Goal: Task Accomplishment & Management: Complete application form

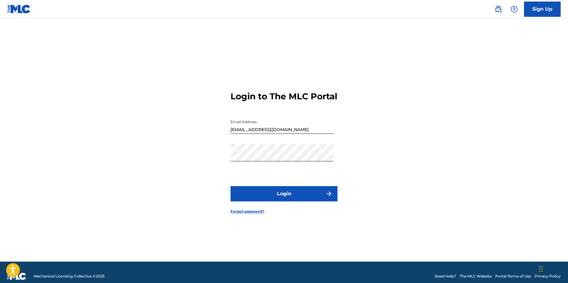
click at [288, 198] on button "Login" at bounding box center [283, 193] width 107 height 15
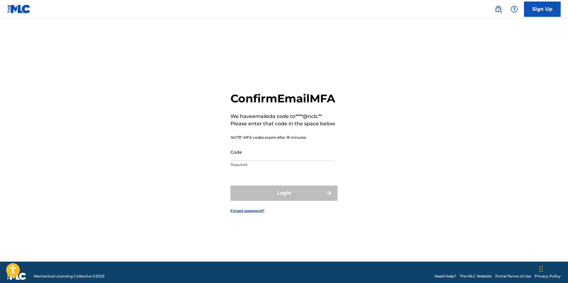
click at [302, 161] on input "Code" at bounding box center [281, 151] width 103 height 17
paste input "905902"
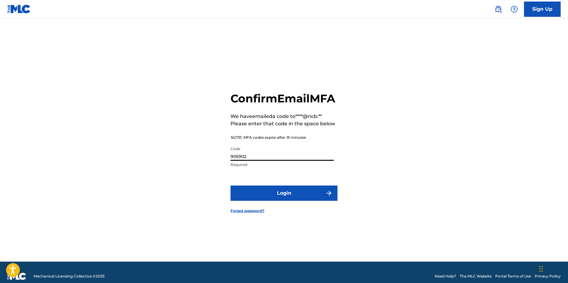
type input "905902"
click at [230, 185] on button "Login" at bounding box center [283, 192] width 107 height 15
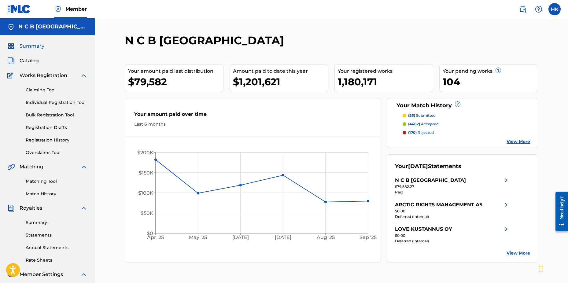
click at [37, 61] on div "Catalog" at bounding box center [47, 60] width 80 height 7
click at [35, 61] on span "Catalog" at bounding box center [29, 60] width 19 height 7
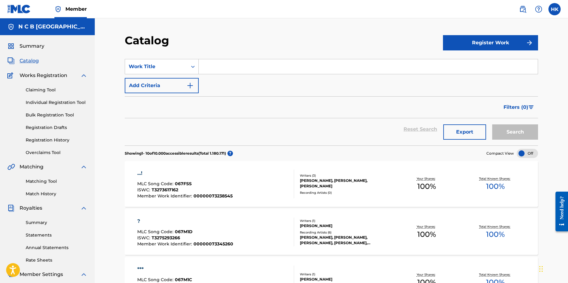
click at [206, 68] on input "Search Form" at bounding box center [368, 66] width 339 height 15
paste input "905902"
type input "9"
paste input "FANITUL SUITE"
type input "FANITUL SUITE"
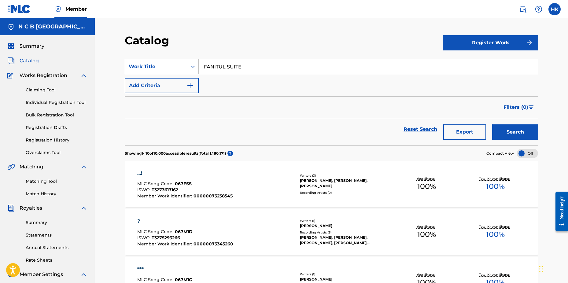
click at [492, 124] on button "Search" at bounding box center [515, 131] width 46 height 15
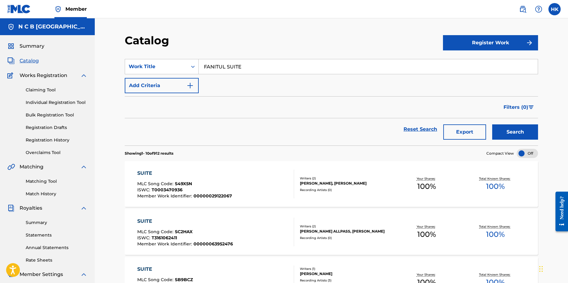
click at [195, 85] on button "Add Criteria" at bounding box center [162, 85] width 74 height 15
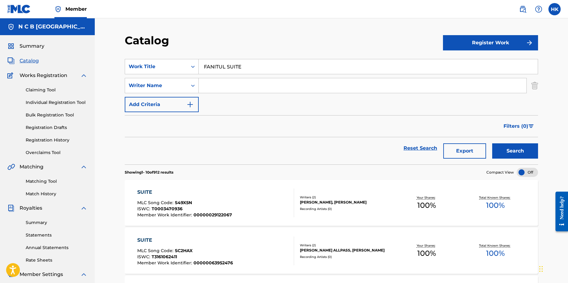
click at [229, 88] on input "Search Form" at bounding box center [363, 85] width 328 height 15
type input "[PERSON_NAME]"
click at [492, 143] on button "Search" at bounding box center [515, 150] width 46 height 15
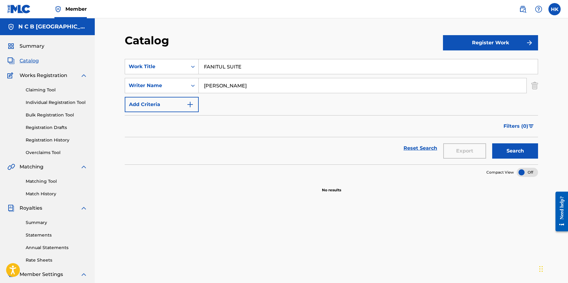
click at [54, 88] on link "Claiming Tool" at bounding box center [57, 90] width 62 height 6
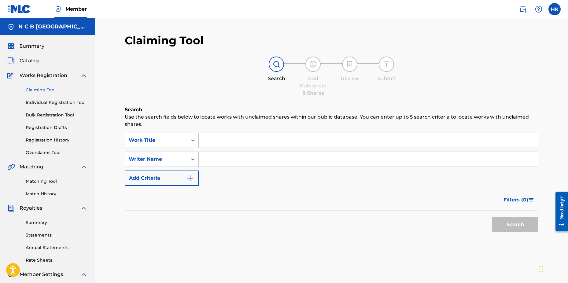
click at [270, 146] on input "Search Form" at bounding box center [368, 140] width 339 height 15
paste input "FANITUL SUITE"
type input "FANITUL SUITE"
type input "[PERSON_NAME]"
click at [492, 217] on button "Search" at bounding box center [515, 224] width 46 height 15
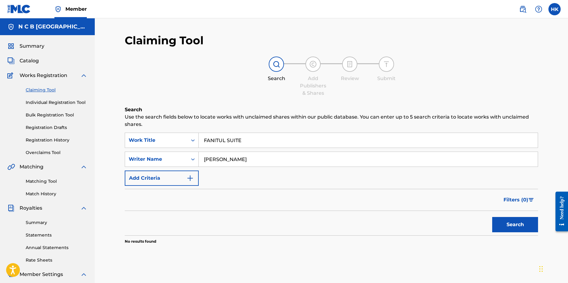
click at [35, 60] on span "Catalog" at bounding box center [29, 60] width 19 height 7
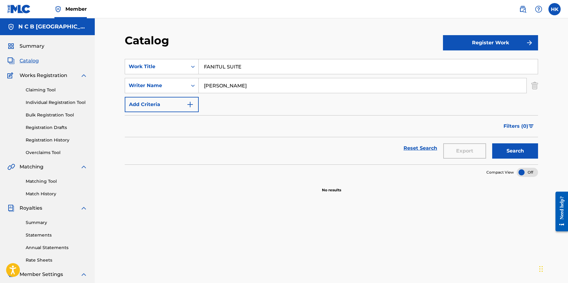
click at [501, 48] on button "Register Work" at bounding box center [490, 42] width 95 height 15
click at [476, 64] on link "Individual" at bounding box center [490, 62] width 95 height 15
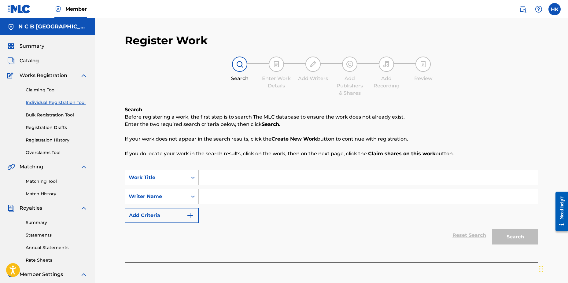
click at [295, 172] on input "Search Form" at bounding box center [368, 177] width 339 height 15
paste input "FANITUL SUITE"
type input "FANITUL SUITE"
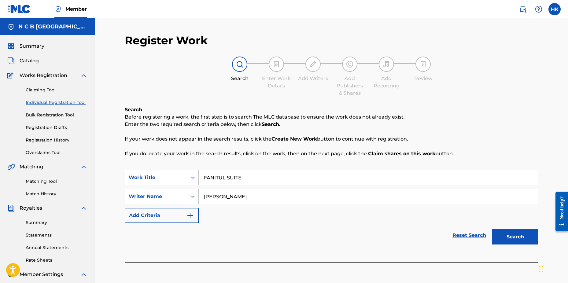
type input "[PERSON_NAME]"
click at [492, 229] on button "Search" at bounding box center [515, 236] width 46 height 15
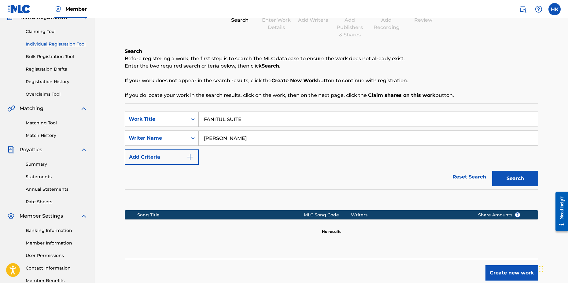
scroll to position [92, 0]
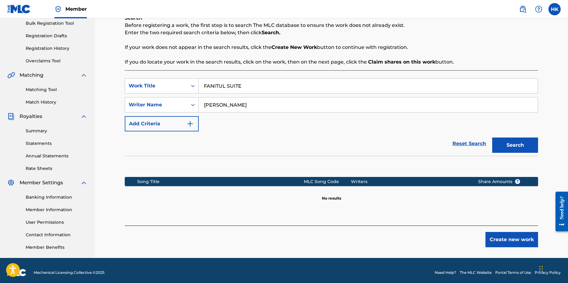
click at [497, 240] on button "Create new work" at bounding box center [511, 239] width 53 height 15
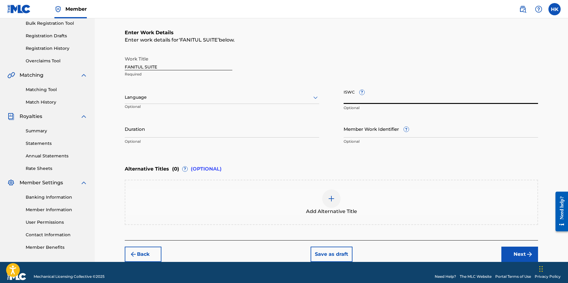
click at [349, 97] on input "ISWC ?" at bounding box center [440, 94] width 194 height 17
paste input "T-000.552.100-5"
type input "T-000.552.100-5"
click at [356, 130] on input "Member Work Identifier ?" at bounding box center [440, 128] width 194 height 17
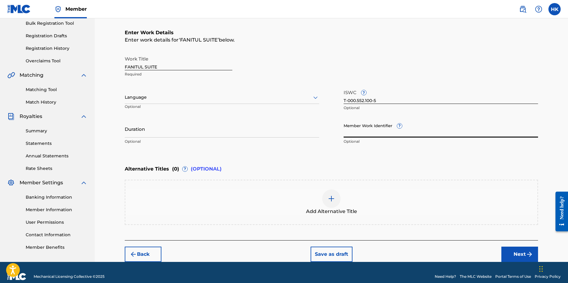
paste input "28360084"
type input "28360084"
click at [186, 133] on input "Duration" at bounding box center [222, 128] width 194 height 17
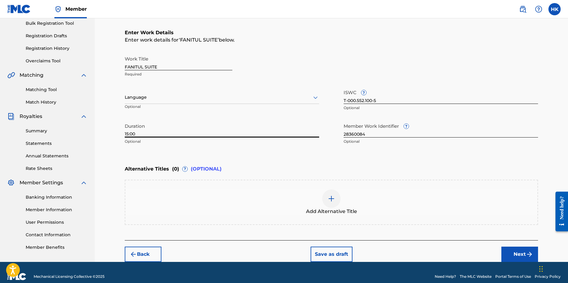
type input "15:00"
click at [328, 196] on img at bounding box center [331, 198] width 7 height 7
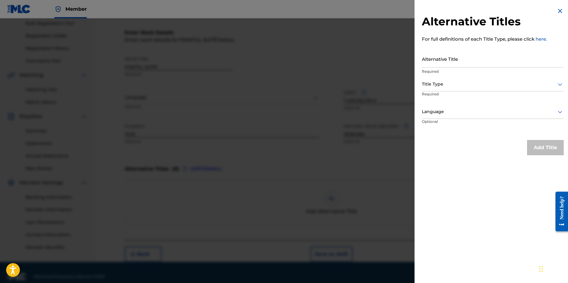
click at [427, 66] on input "Alternative Title" at bounding box center [493, 58] width 142 height 17
paste input "• Fanitulsuite: [PERSON_NAME]: [PERSON_NAME]"
click at [430, 64] on input "• Fanitulsuite: [PERSON_NAME]: [PERSON_NAME]" at bounding box center [493, 58] width 142 height 17
type input "Fanitulsuite: [PERSON_NAME]: [PERSON_NAME]"
click at [558, 85] on icon at bounding box center [559, 84] width 7 height 7
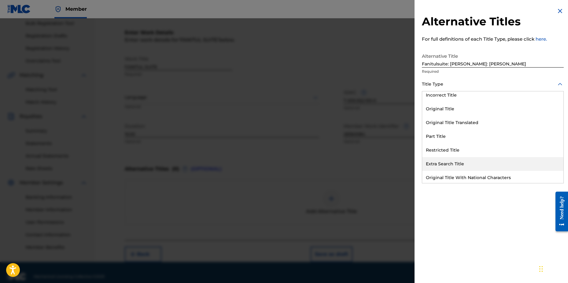
scroll to position [60, 0]
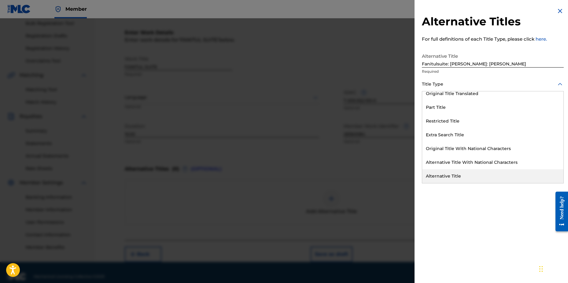
click at [450, 174] on div "Alternative Title" at bounding box center [492, 176] width 141 height 14
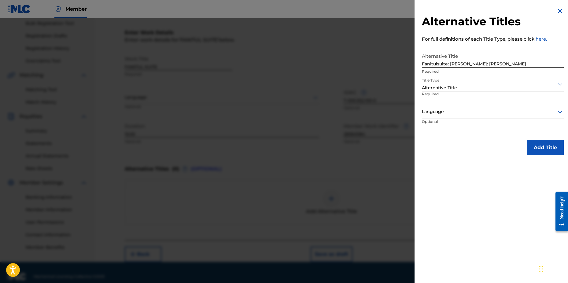
click at [539, 145] on button "Add Title" at bounding box center [545, 147] width 37 height 15
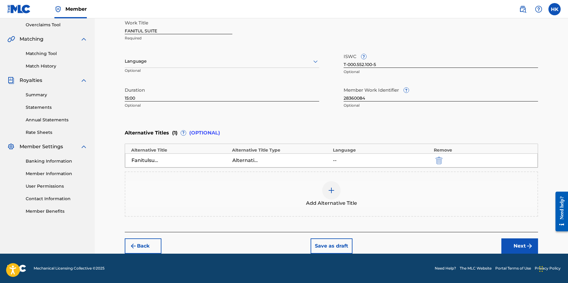
click at [514, 247] on button "Next" at bounding box center [519, 245] width 37 height 15
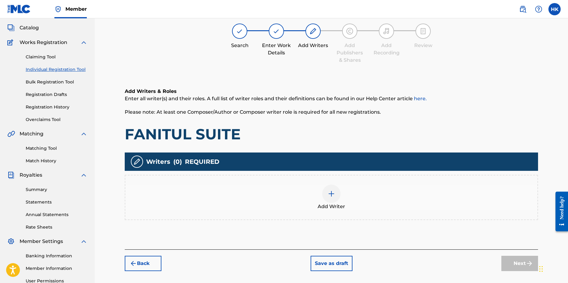
scroll to position [28, 0]
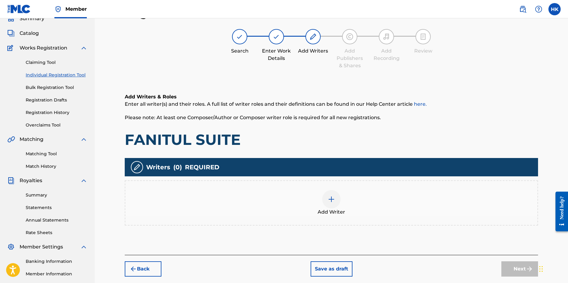
click at [333, 197] on img at bounding box center [331, 199] width 7 height 7
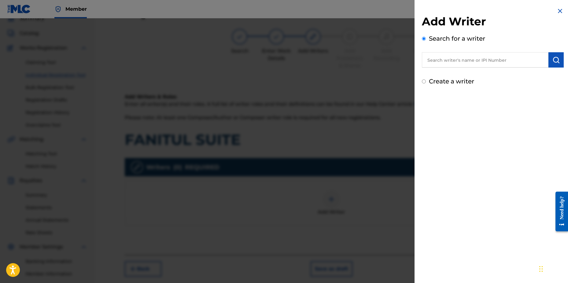
click at [456, 57] on input "text" at bounding box center [485, 59] width 127 height 15
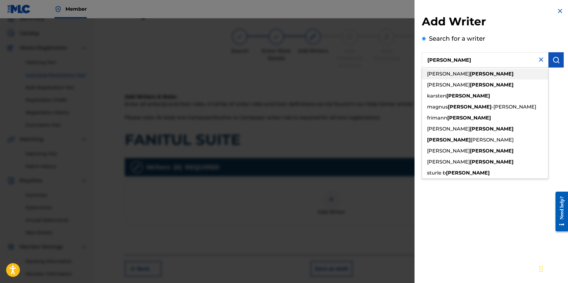
click at [441, 74] on span "[PERSON_NAME]" at bounding box center [448, 74] width 43 height 6
type input "[PERSON_NAME]"
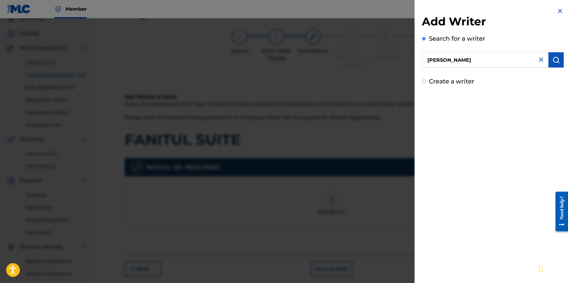
click at [552, 61] on img "submit" at bounding box center [555, 59] width 7 height 7
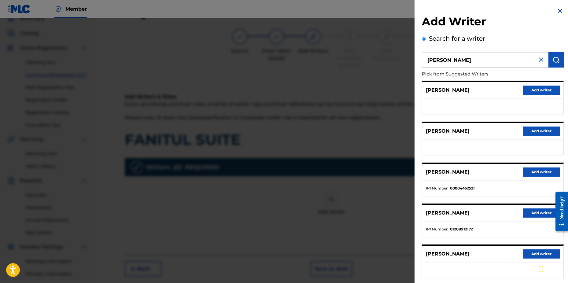
click at [531, 173] on button "Add writer" at bounding box center [541, 171] width 37 height 9
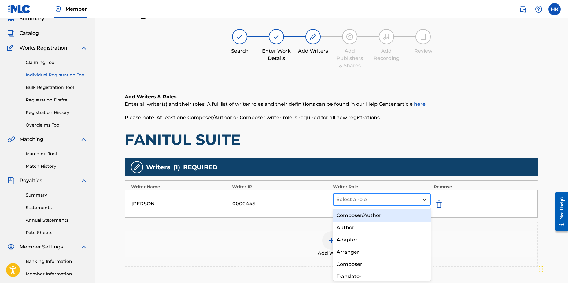
click at [425, 197] on icon at bounding box center [424, 199] width 6 height 6
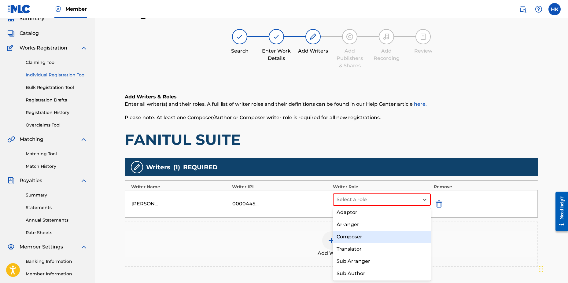
click at [386, 235] on div "Composer" at bounding box center [382, 237] width 98 height 12
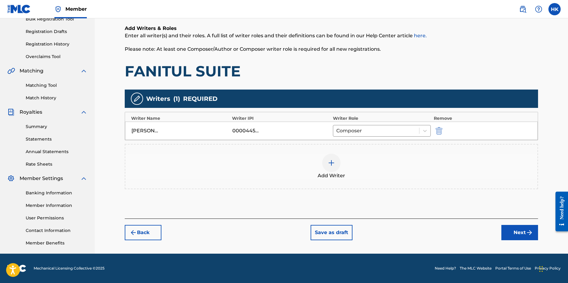
click at [511, 237] on button "Next" at bounding box center [519, 232] width 37 height 15
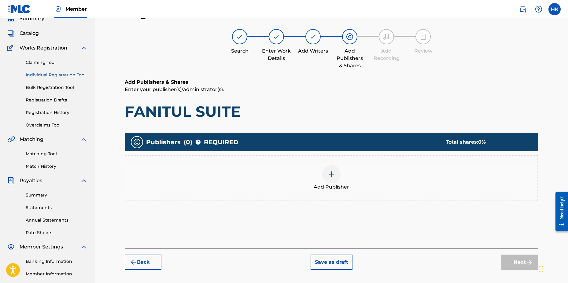
click at [327, 175] on div at bounding box center [331, 174] width 18 height 18
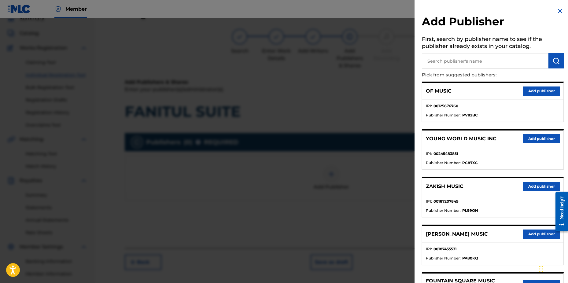
click at [455, 60] on input "text" at bounding box center [485, 60] width 127 height 15
type input "norsk musikforlag"
click at [552, 61] on img "submit" at bounding box center [555, 60] width 7 height 7
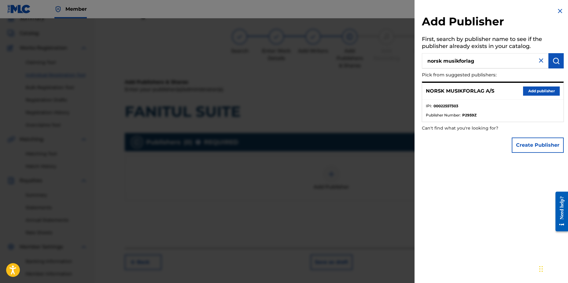
click at [526, 91] on button "Add publisher" at bounding box center [541, 90] width 37 height 9
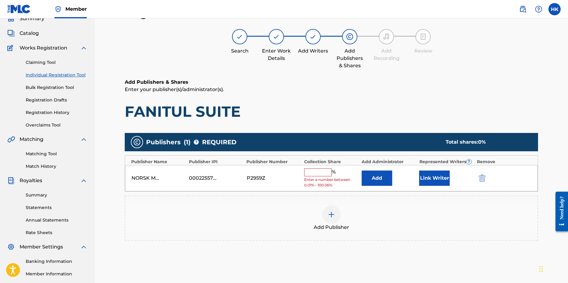
click at [317, 174] on input "text" at bounding box center [318, 172] width 28 height 8
type input "100"
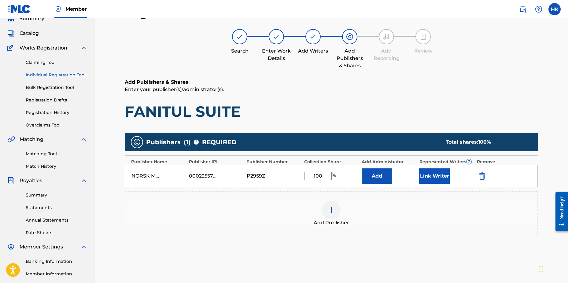
click at [367, 176] on button "Add" at bounding box center [376, 175] width 31 height 15
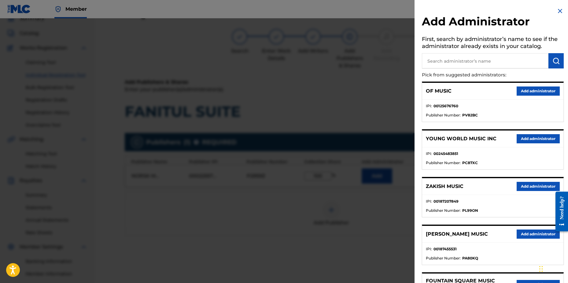
click at [452, 61] on input "text" at bounding box center [485, 60] width 127 height 15
type input "N C B"
click at [554, 58] on img "submit" at bounding box center [555, 60] width 7 height 7
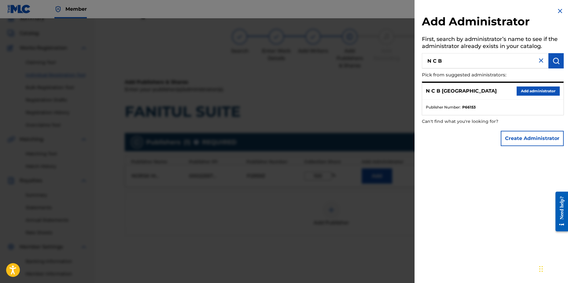
click at [539, 90] on button "Add administrator" at bounding box center [537, 90] width 43 height 9
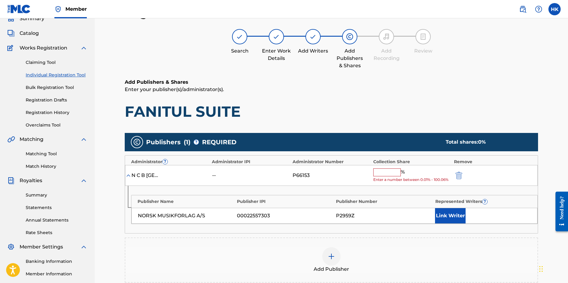
click at [394, 175] on input "text" at bounding box center [387, 172] width 28 height 8
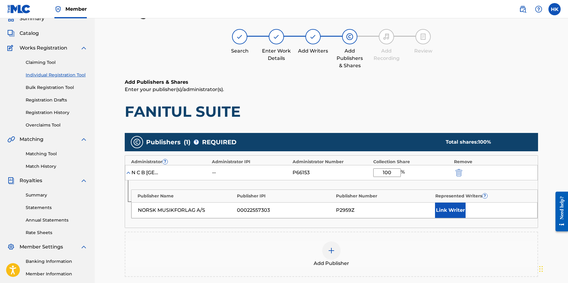
type input "100"
click at [443, 213] on button "Link Writer" at bounding box center [450, 210] width 31 height 15
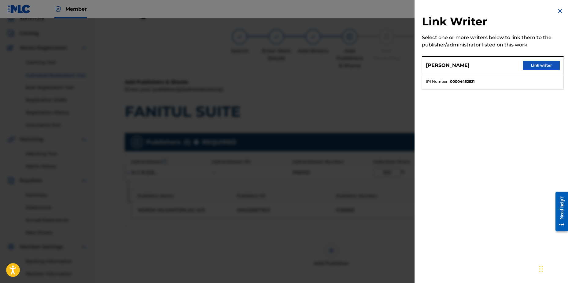
click at [536, 67] on button "Link writer" at bounding box center [541, 65] width 37 height 9
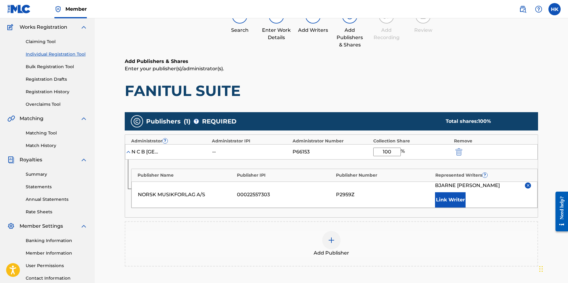
scroll to position [58, 0]
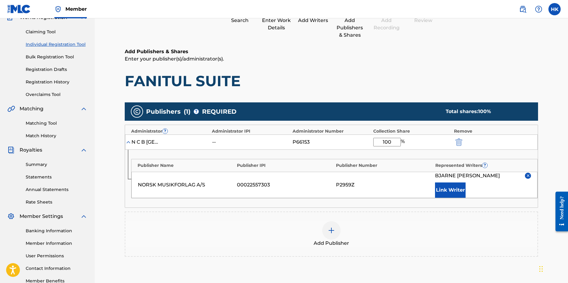
click at [459, 140] on img "submit" at bounding box center [458, 141] width 7 height 7
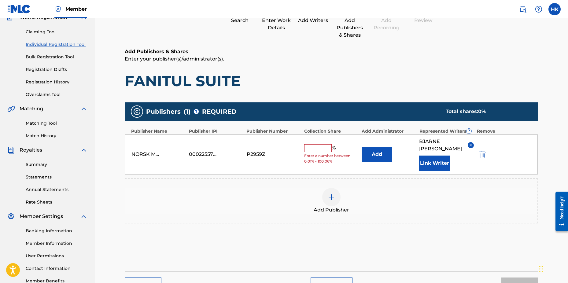
click at [483, 152] on img "submit" at bounding box center [482, 154] width 7 height 7
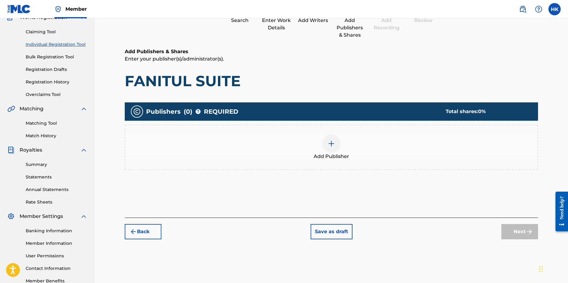
click at [327, 141] on div at bounding box center [331, 143] width 18 height 18
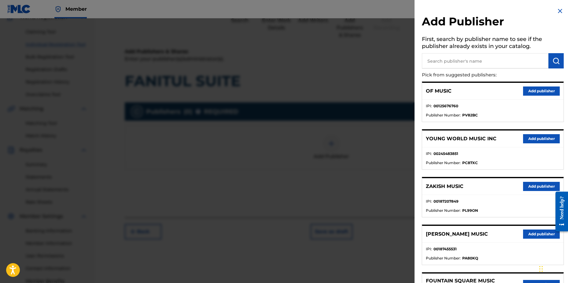
click at [448, 62] on input "text" at bounding box center [485, 60] width 127 height 15
type input "n c b"
click at [552, 60] on img "submit" at bounding box center [555, 60] width 7 height 7
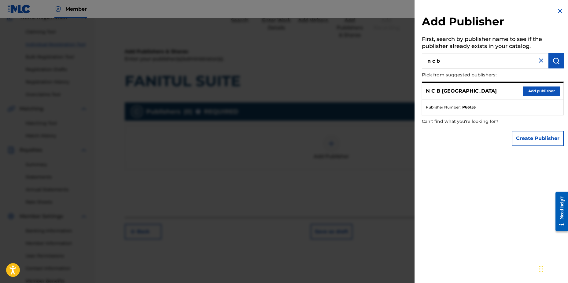
click at [538, 90] on button "Add publisher" at bounding box center [541, 90] width 37 height 9
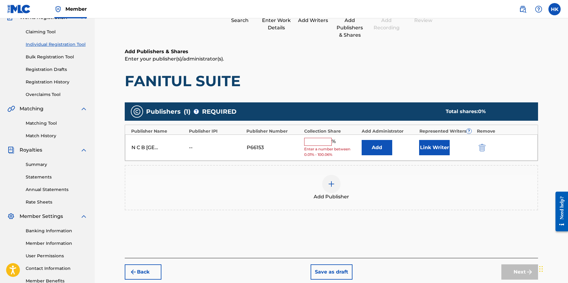
click at [325, 141] on input "text" at bounding box center [318, 142] width 28 height 8
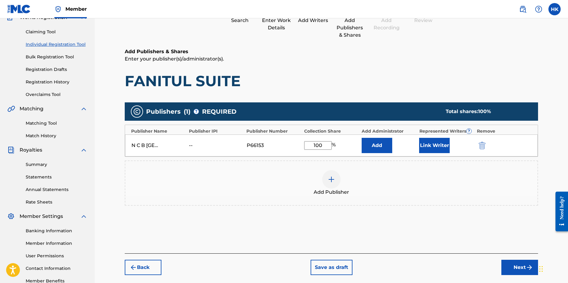
type input "100"
click at [427, 142] on button "Link Writer" at bounding box center [434, 145] width 31 height 15
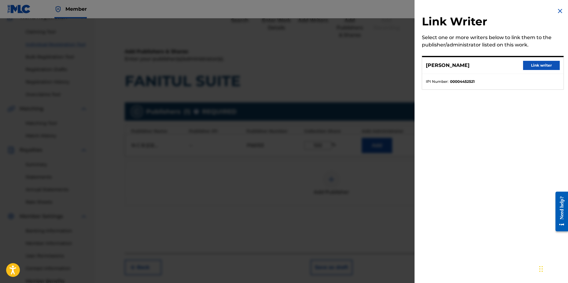
click at [526, 67] on button "Link writer" at bounding box center [541, 65] width 37 height 9
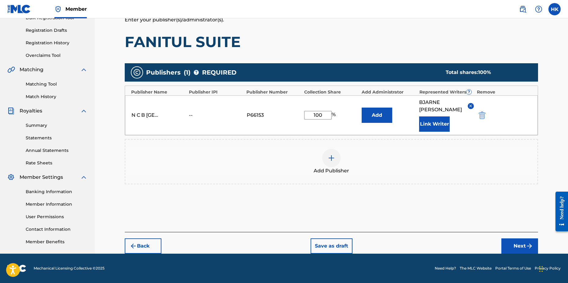
click at [514, 247] on button "Next" at bounding box center [519, 245] width 37 height 15
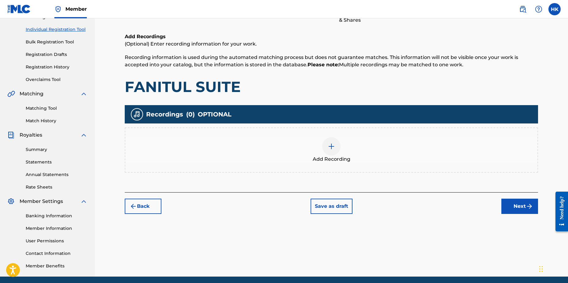
scroll to position [28, 0]
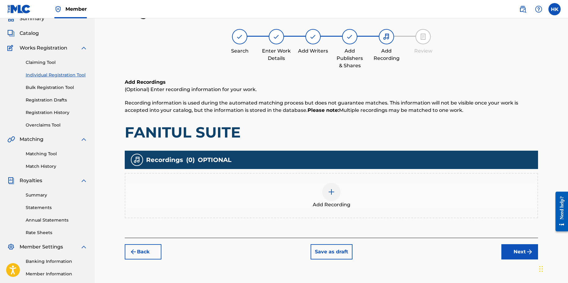
click at [327, 189] on div at bounding box center [331, 192] width 18 height 18
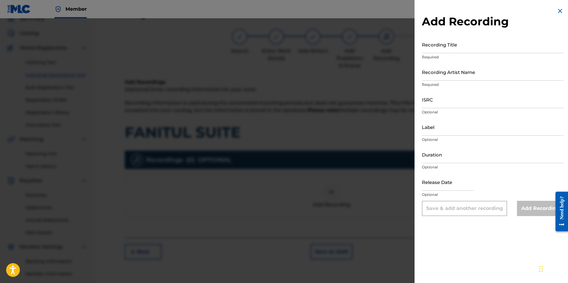
click at [441, 105] on input "ISRC" at bounding box center [493, 99] width 142 height 17
paste input "NOFZ00329010"
type input "NOFZ00329010"
click at [439, 51] on input "Recording Title" at bounding box center [493, 44] width 142 height 17
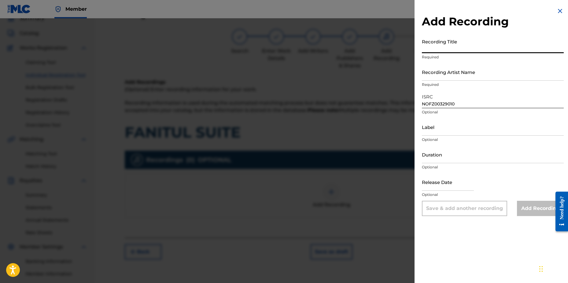
paste input "FANITUL SUITE/ 1 HILDRING, LENTO"
type input "FANITUL SUITE/ 1 HILDRING, LENTO"
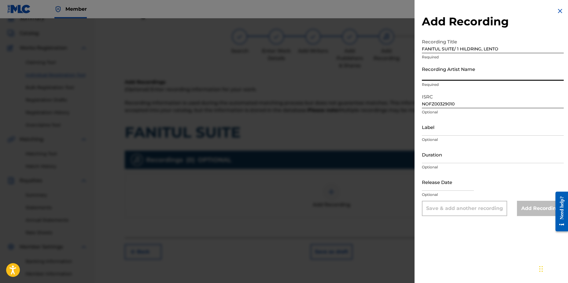
click at [455, 75] on input "Recording Artist Name" at bounding box center [493, 71] width 142 height 17
paste input "SØLVE SIGERLAND"
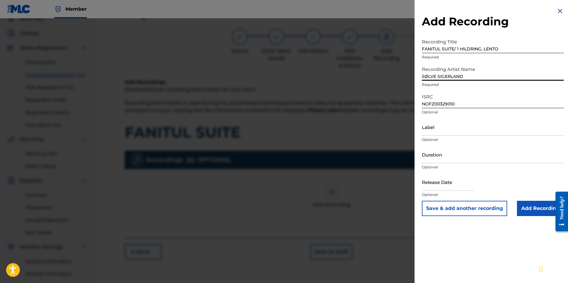
click at [428, 76] on input "SØLVE SIGERLAND" at bounding box center [493, 71] width 142 height 17
type input "SOLVE SIGERLAND"
click at [528, 206] on input "Add Recording" at bounding box center [540, 208] width 47 height 15
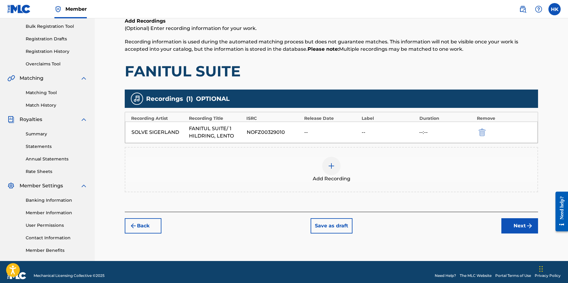
click at [513, 228] on button "Next" at bounding box center [519, 225] width 37 height 15
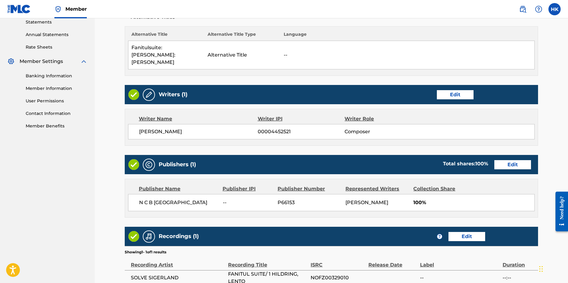
scroll to position [261, 0]
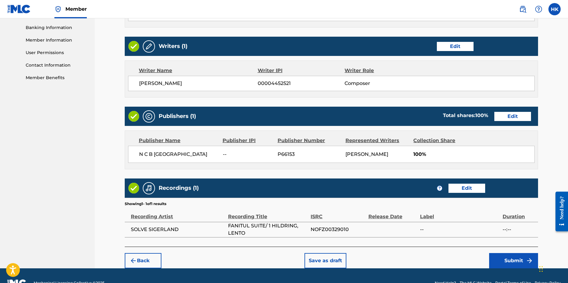
click at [509, 253] on button "Submit" at bounding box center [513, 260] width 49 height 15
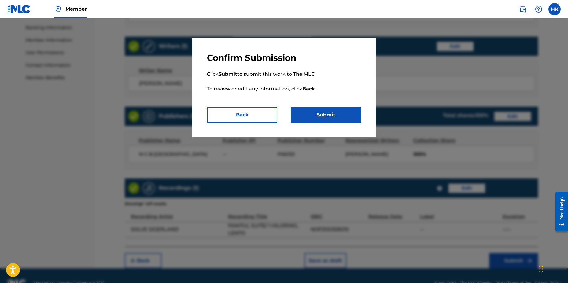
click at [346, 120] on button "Submit" at bounding box center [326, 114] width 70 height 15
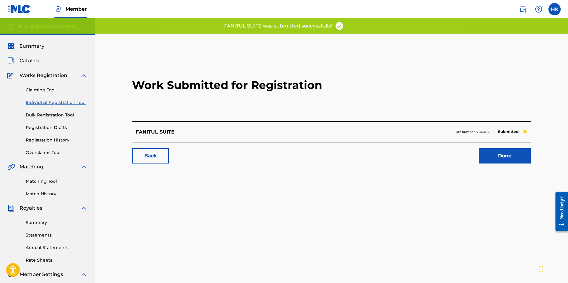
click at [482, 153] on link "Done" at bounding box center [505, 155] width 52 height 15
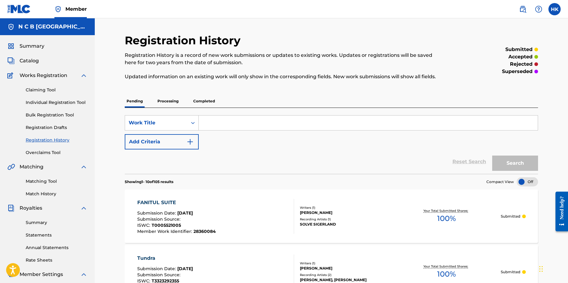
click at [33, 61] on span "Catalog" at bounding box center [29, 60] width 19 height 7
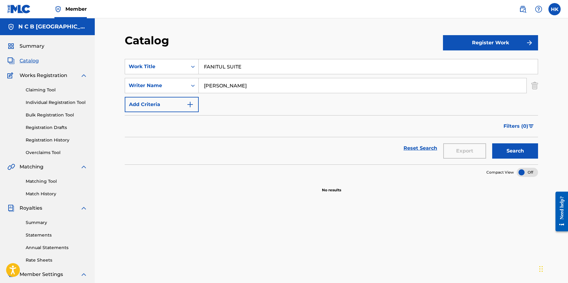
click at [536, 86] on img "Search Form" at bounding box center [534, 85] width 7 height 15
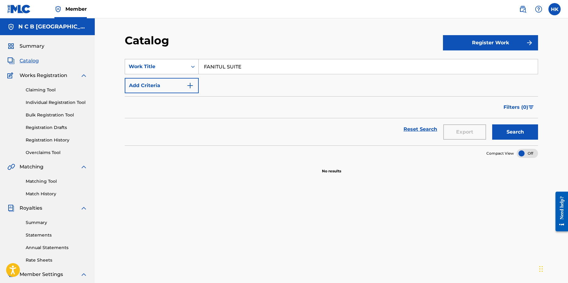
click at [192, 68] on icon "Search Form" at bounding box center [193, 67] width 6 height 6
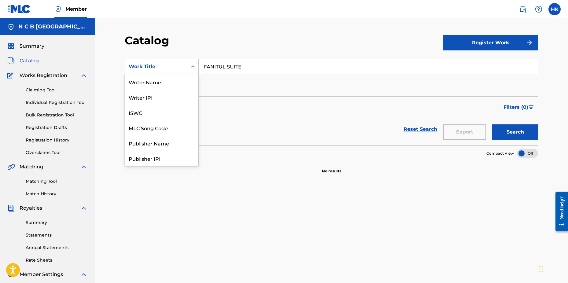
scroll to position [92, 0]
click at [193, 77] on div "MLC Publisher Number" at bounding box center [161, 81] width 73 height 15
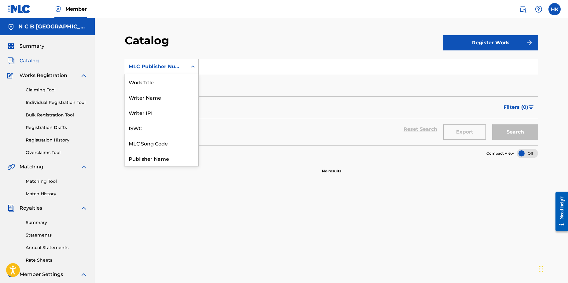
click at [193, 68] on icon "Search Form" at bounding box center [193, 67] width 6 height 6
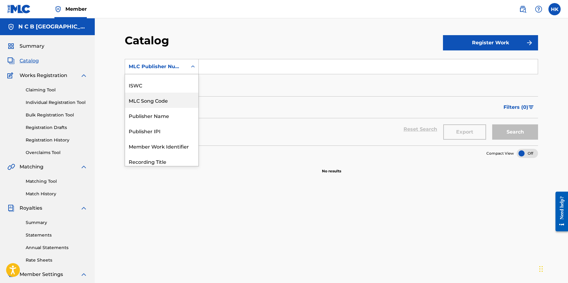
click at [170, 100] on div "MLC Song Code" at bounding box center [161, 100] width 73 height 15
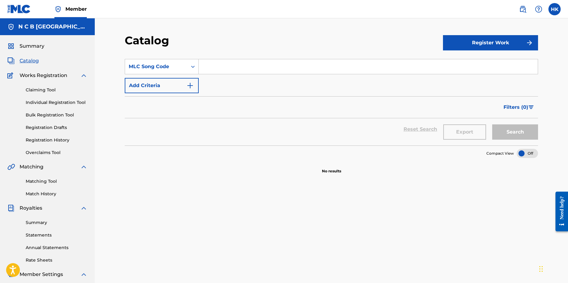
click at [216, 67] on input "Search Form" at bounding box center [368, 66] width 339 height 15
paste input "FE3ZSI"
type input "FE3ZSI"
click at [492, 124] on button "Search" at bounding box center [515, 131] width 46 height 15
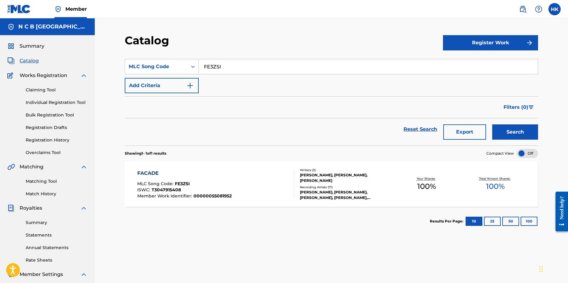
click at [334, 178] on div "[PERSON_NAME], [PERSON_NAME], [PERSON_NAME]" at bounding box center [346, 177] width 92 height 11
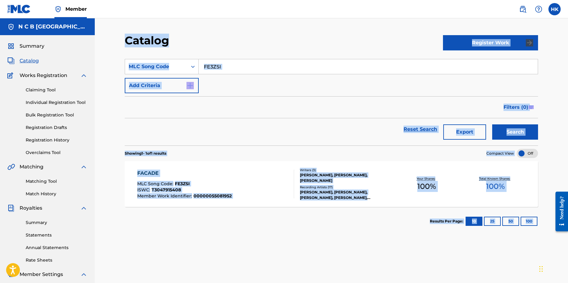
click at [334, 178] on div "Catalog Register Work SearchWithCriteria87b17e76-4499-4e15-ad46-cf25ba5fa368 ML…" at bounding box center [331, 192] width 428 height 316
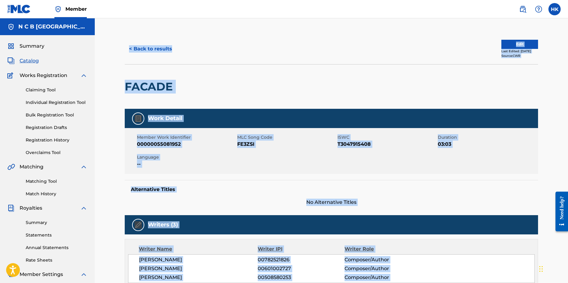
click at [333, 178] on div "Work Detail Member Work Identifier 00000055081952 MLC Song Code FE3ZSI ISWC T30…" at bounding box center [331, 157] width 413 height 97
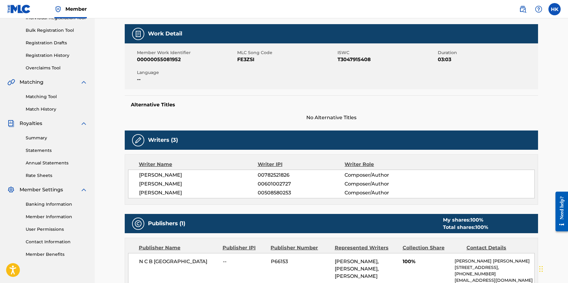
scroll to position [92, 0]
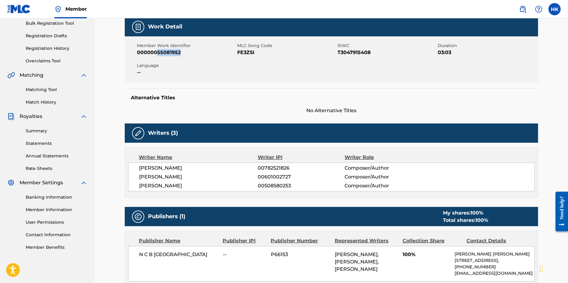
drag, startPoint x: 158, startPoint y: 53, endPoint x: 183, endPoint y: 54, distance: 25.7
click at [183, 54] on span "00000055081952" at bounding box center [186, 52] width 99 height 7
copy span "55081952"
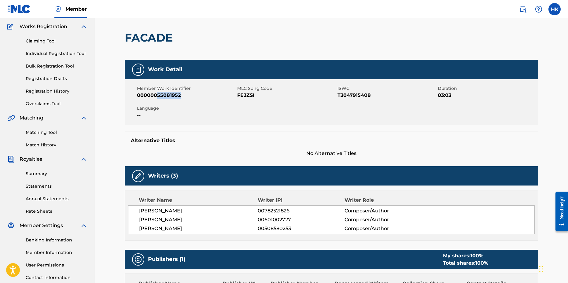
scroll to position [0, 0]
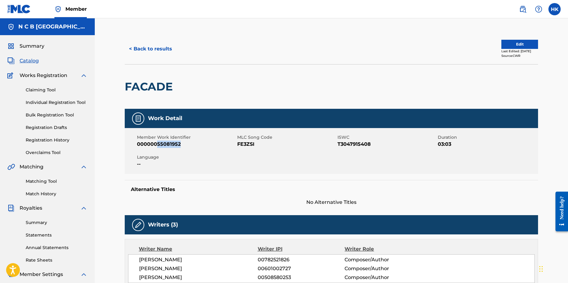
click at [501, 44] on button "Edit" at bounding box center [519, 44] width 37 height 9
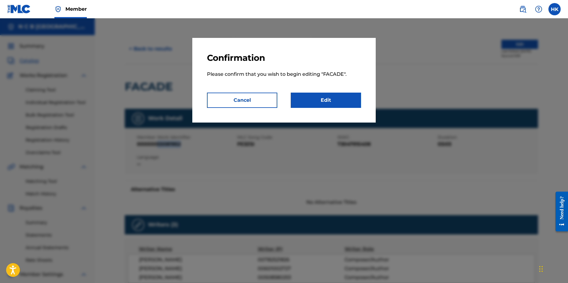
click at [354, 99] on link "Edit" at bounding box center [326, 100] width 70 height 15
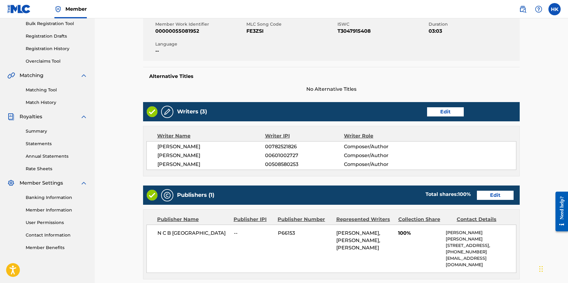
scroll to position [92, 0]
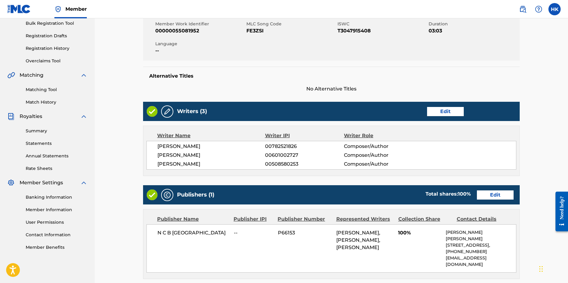
click at [481, 193] on link "Edit" at bounding box center [495, 194] width 37 height 9
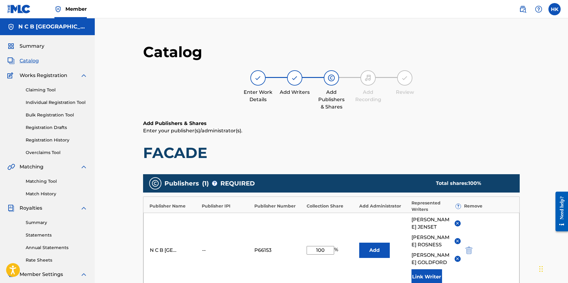
click at [327, 250] on input "100" at bounding box center [320, 250] width 28 height 9
type input "1"
type input "40"
click at [471, 137] on div "Add Publishers & Shares Enter your publisher(s)/administrator(s). FACADE" at bounding box center [331, 141] width 376 height 42
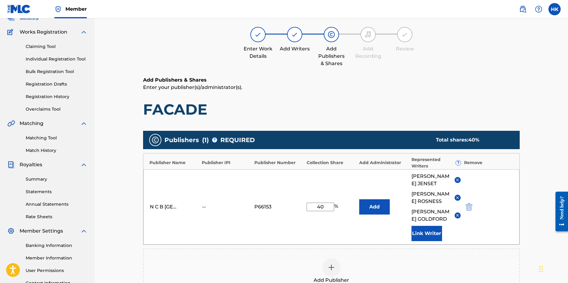
scroll to position [61, 0]
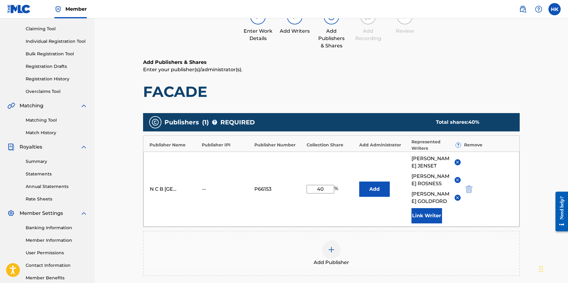
click at [455, 162] on img at bounding box center [457, 162] width 5 height 5
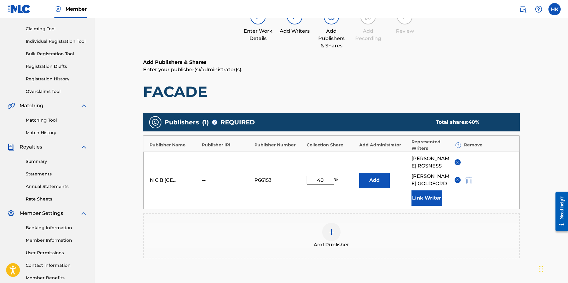
click at [457, 178] on img at bounding box center [457, 180] width 5 height 5
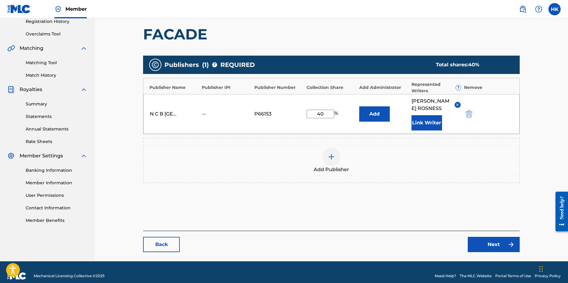
scroll to position [119, 0]
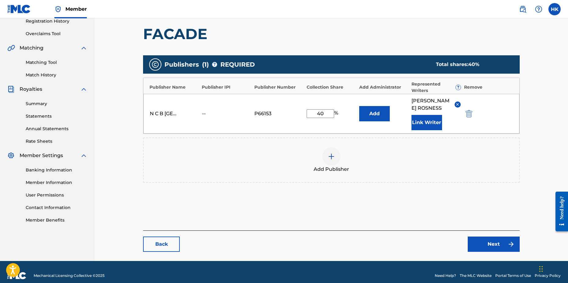
click at [475, 237] on link "Next" at bounding box center [494, 244] width 52 height 15
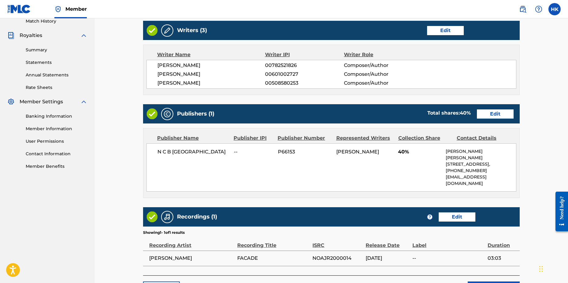
scroll to position [212, 0]
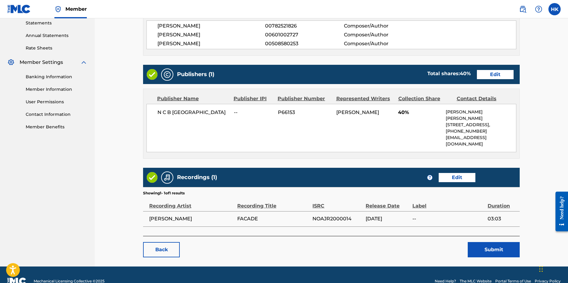
click at [477, 242] on button "Submit" at bounding box center [494, 249] width 52 height 15
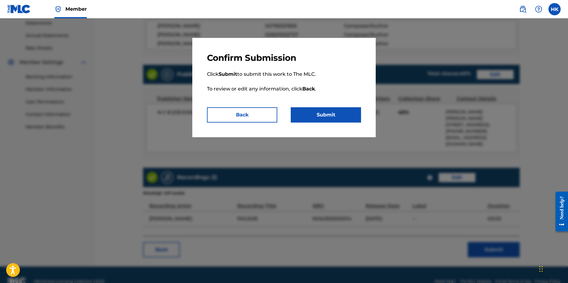
click at [329, 111] on button "Submit" at bounding box center [326, 114] width 70 height 15
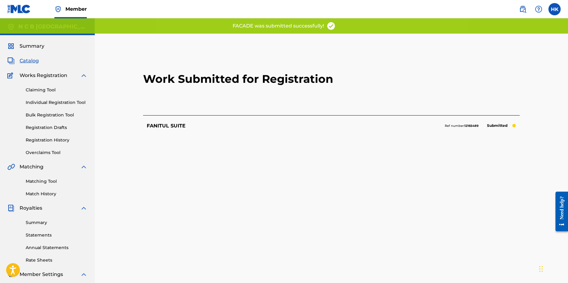
scroll to position [96, 0]
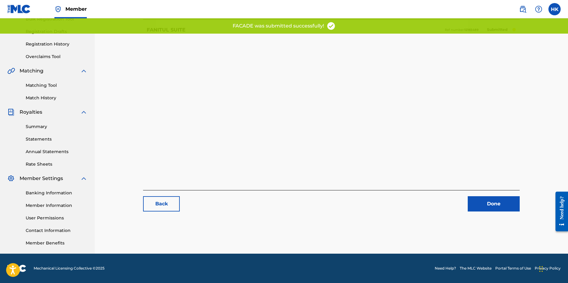
click at [491, 208] on link "Done" at bounding box center [494, 203] width 52 height 15
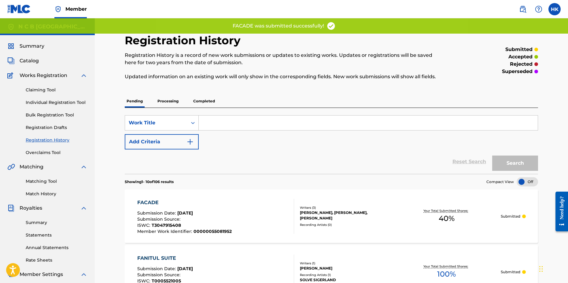
click at [190, 217] on div "Submission Source :" at bounding box center [184, 220] width 94 height 6
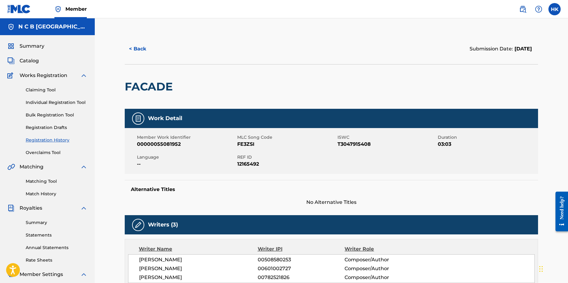
click at [139, 47] on button "< Back" at bounding box center [143, 48] width 37 height 15
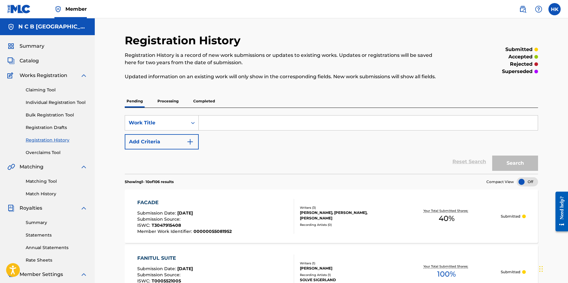
click at [227, 120] on input "Search Form" at bounding box center [368, 123] width 339 height 15
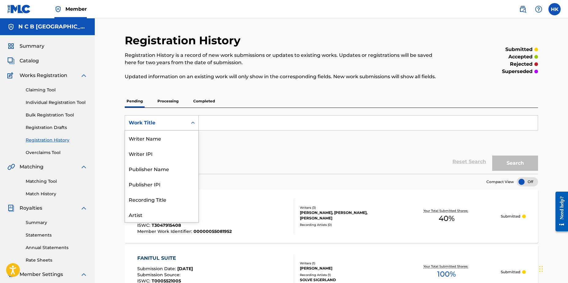
click at [188, 125] on div "Search Form" at bounding box center [192, 122] width 11 height 11
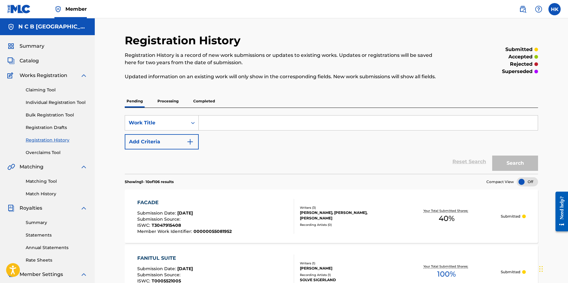
click at [32, 63] on span "Catalog" at bounding box center [29, 60] width 19 height 7
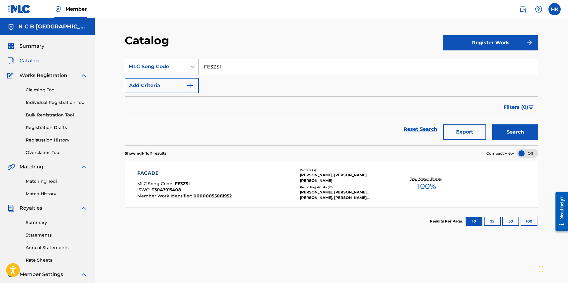
click at [232, 70] on input "FE3ZSI" at bounding box center [368, 66] width 339 height 15
type input "F"
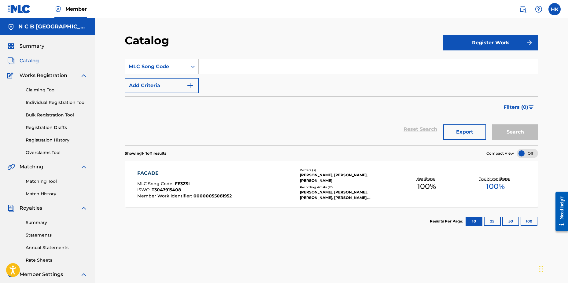
paste input "IC1SUL"
type input "IC1SUL"
click at [492, 124] on button "Search" at bounding box center [515, 131] width 46 height 15
click at [213, 196] on span "00000055081953" at bounding box center [212, 196] width 38 height 6
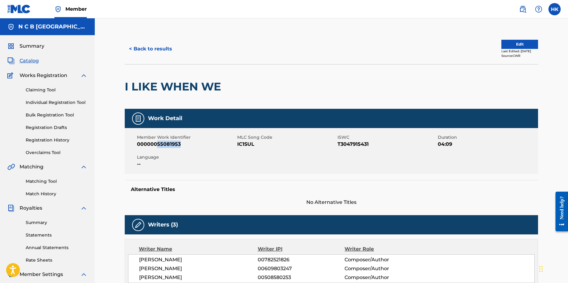
drag, startPoint x: 156, startPoint y: 144, endPoint x: 180, endPoint y: 146, distance: 23.6
click at [180, 146] on span "00000055081953" at bounding box center [186, 144] width 99 height 7
copy span "55081953"
click at [508, 47] on button "Edit" at bounding box center [519, 44] width 37 height 9
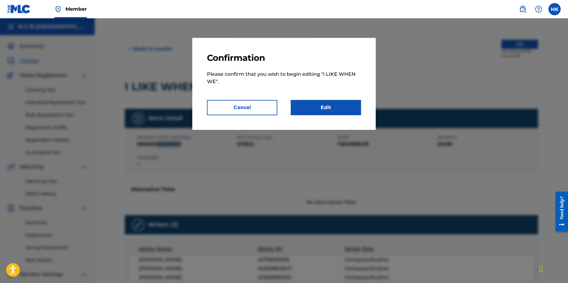
click at [346, 105] on link "Edit" at bounding box center [326, 107] width 70 height 15
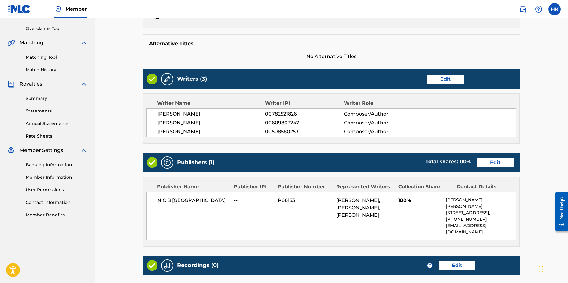
scroll to position [153, 0]
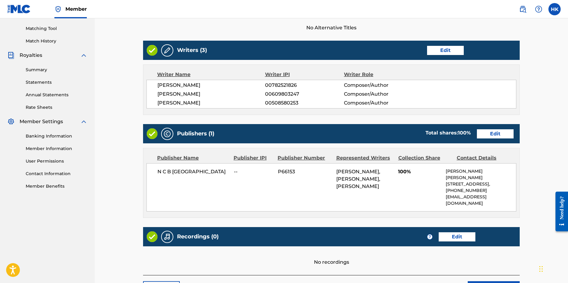
click at [499, 134] on link "Edit" at bounding box center [495, 133] width 37 height 9
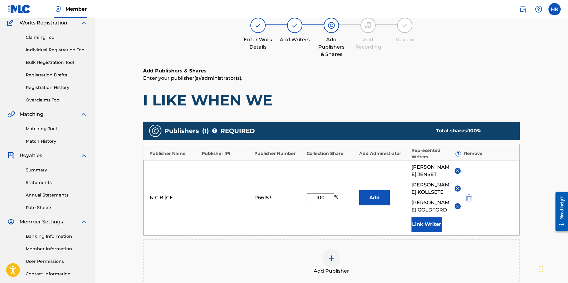
scroll to position [92, 0]
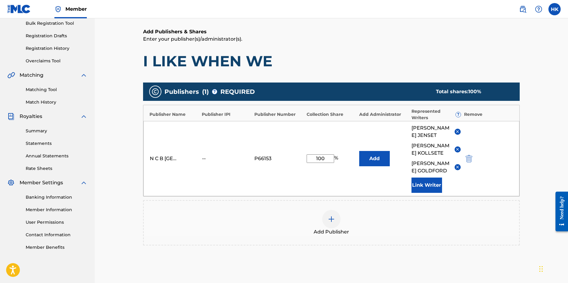
click at [326, 163] on input "100" at bounding box center [320, 158] width 28 height 9
type input "1"
type input "45"
click at [456, 169] on img at bounding box center [457, 167] width 5 height 5
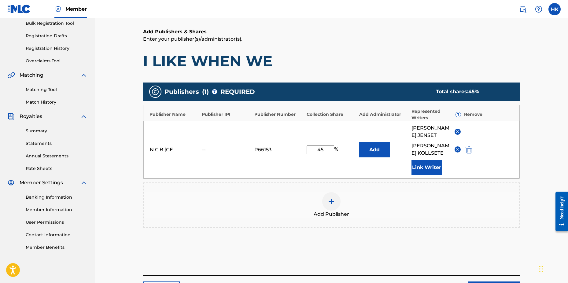
click at [457, 130] on img at bounding box center [457, 131] width 5 height 5
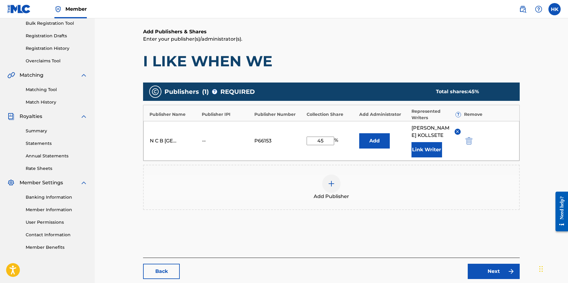
click at [487, 269] on link "Next" at bounding box center [494, 271] width 52 height 15
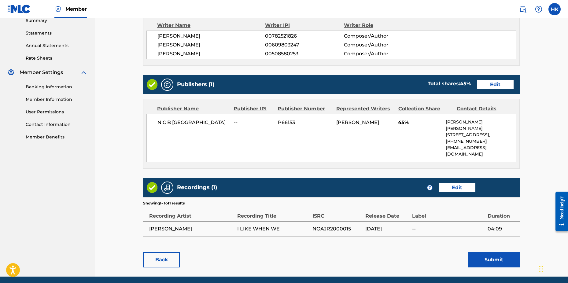
scroll to position [212, 0]
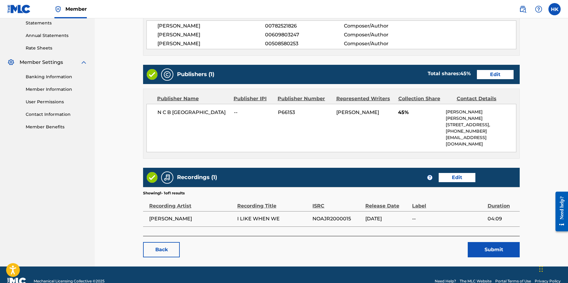
click at [488, 242] on button "Submit" at bounding box center [494, 249] width 52 height 15
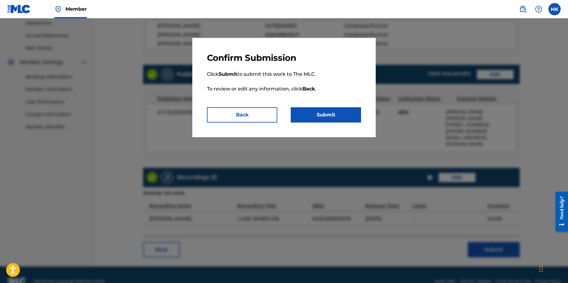
click at [340, 116] on button "Submit" at bounding box center [326, 114] width 70 height 15
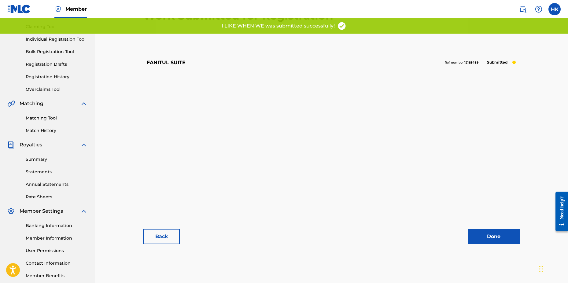
scroll to position [96, 0]
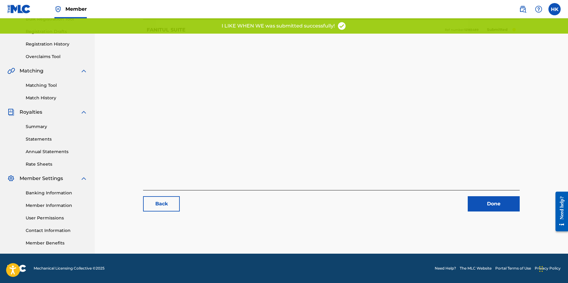
drag, startPoint x: 497, startPoint y: 200, endPoint x: 500, endPoint y: 194, distance: 7.1
click at [497, 200] on link "Done" at bounding box center [494, 203] width 52 height 15
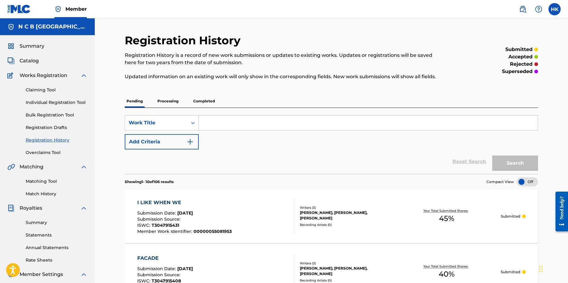
click at [24, 60] on span "Catalog" at bounding box center [29, 60] width 19 height 7
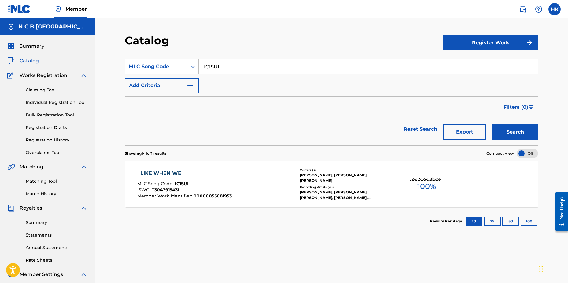
click at [223, 65] on input "IC1SUL" at bounding box center [368, 66] width 339 height 15
type input "I"
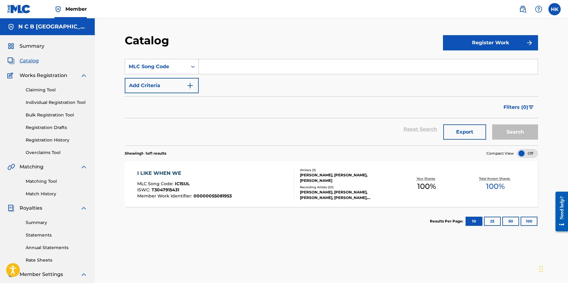
paste input "ND03FL"
type input "ND03FL"
click at [492, 124] on button "Search" at bounding box center [515, 131] width 46 height 15
click at [193, 183] on div "MLC Song Code : ND03FL" at bounding box center [184, 185] width 95 height 6
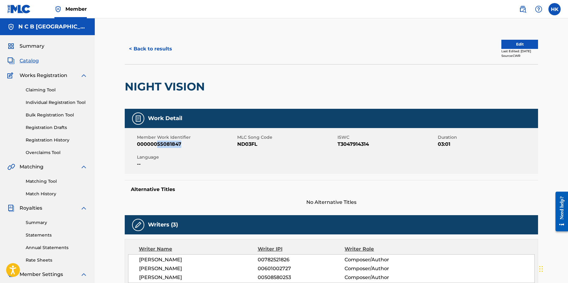
drag, startPoint x: 156, startPoint y: 145, endPoint x: 179, endPoint y: 145, distance: 22.9
click at [179, 145] on span "00000055081847" at bounding box center [186, 144] width 99 height 7
copy span "55081847"
click at [501, 45] on button "Edit" at bounding box center [519, 44] width 37 height 9
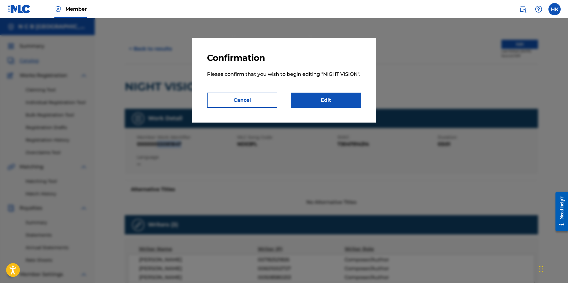
click at [340, 102] on link "Edit" at bounding box center [326, 100] width 70 height 15
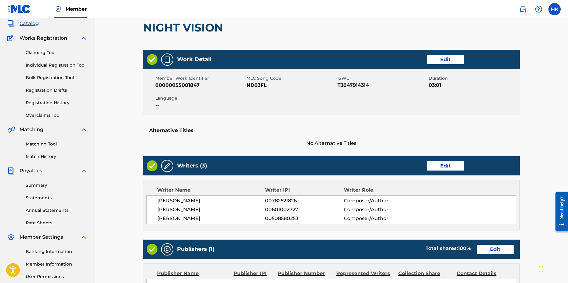
scroll to position [122, 0]
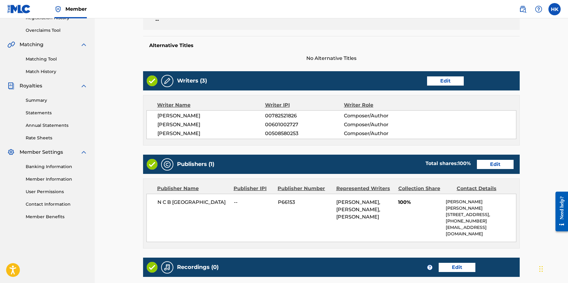
click at [493, 165] on link "Edit" at bounding box center [495, 164] width 37 height 9
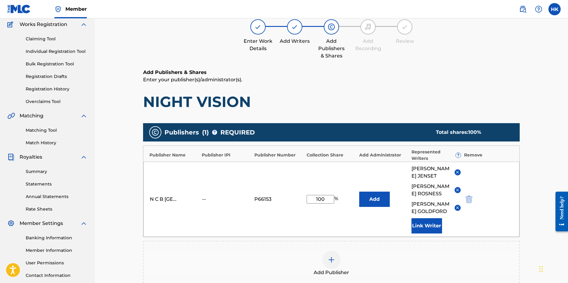
scroll to position [92, 0]
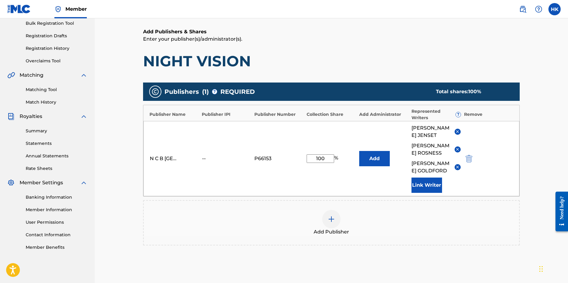
click at [328, 159] on input "100" at bounding box center [320, 158] width 28 height 9
type input "1"
type input "25"
click at [458, 165] on img at bounding box center [457, 167] width 5 height 5
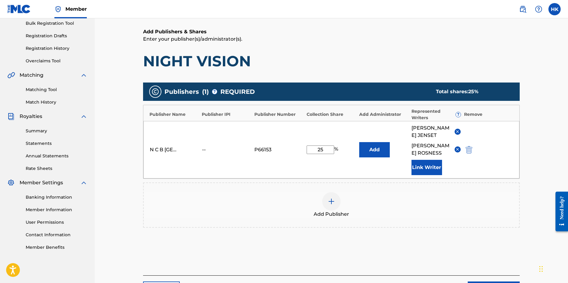
click at [457, 130] on img at bounding box center [457, 131] width 5 height 5
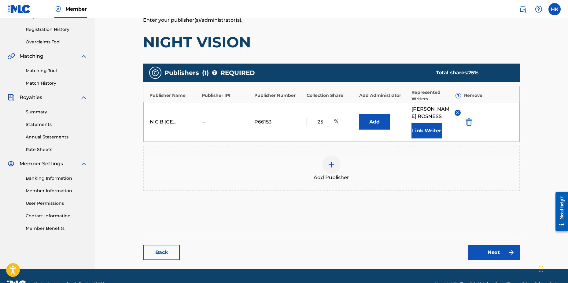
scroll to position [119, 0]
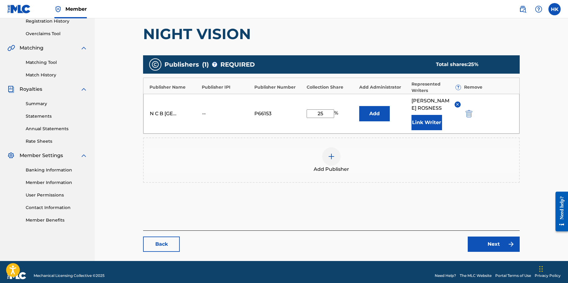
click at [494, 237] on link "Next" at bounding box center [494, 244] width 52 height 15
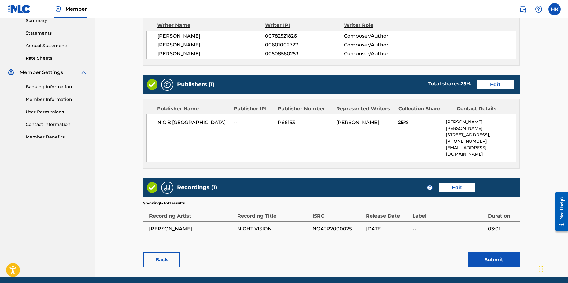
scroll to position [212, 0]
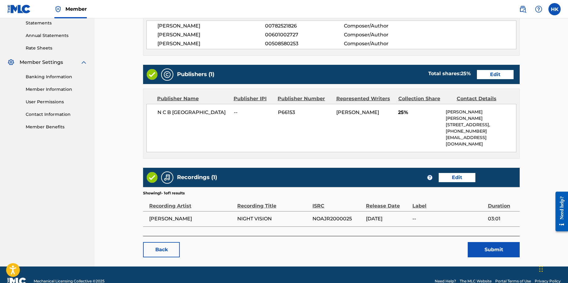
click at [493, 242] on button "Submit" at bounding box center [494, 249] width 52 height 15
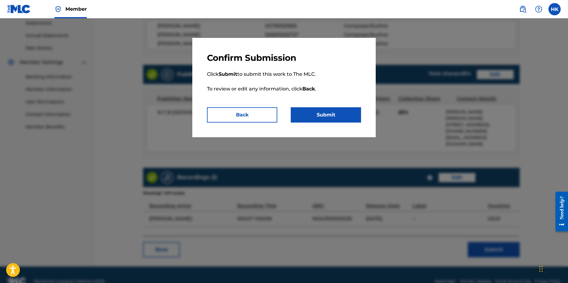
click at [342, 117] on button "Submit" at bounding box center [326, 114] width 70 height 15
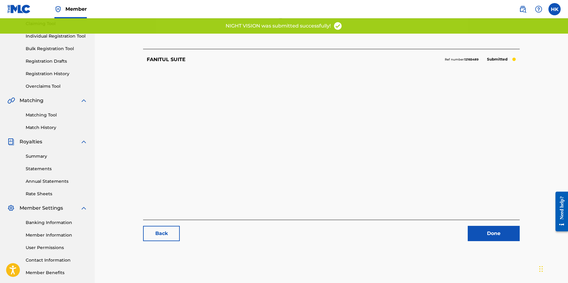
scroll to position [96, 0]
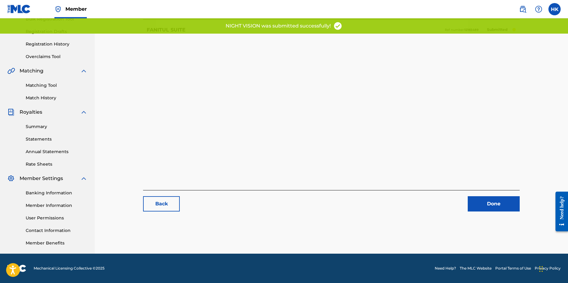
click at [476, 202] on link "Done" at bounding box center [494, 203] width 52 height 15
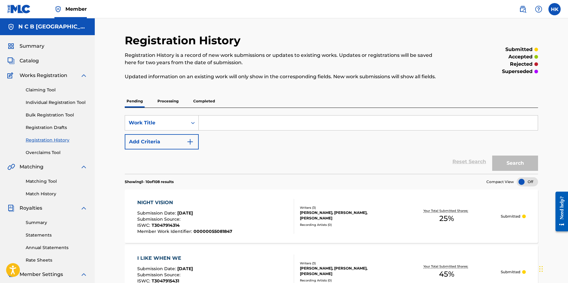
drag, startPoint x: 26, startPoint y: 61, endPoint x: 36, endPoint y: 61, distance: 10.1
click at [26, 61] on span "Catalog" at bounding box center [29, 60] width 19 height 7
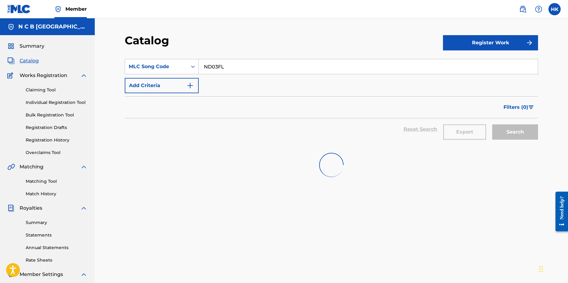
click at [231, 70] on input "ND03FL" at bounding box center [368, 66] width 339 height 15
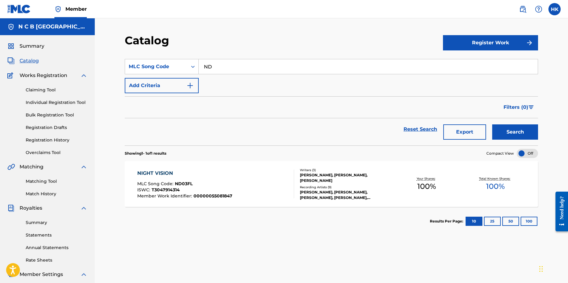
type input "N"
paste input "OC3LAZ"
type input "OC3LAZ"
click at [492, 124] on button "Search" at bounding box center [515, 131] width 46 height 15
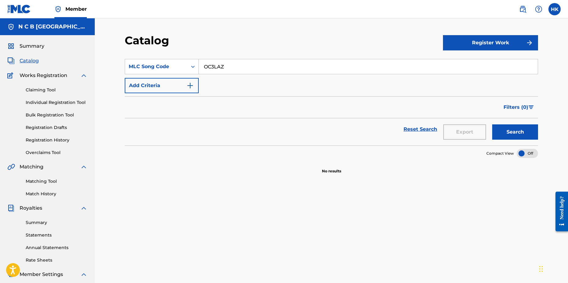
click at [502, 130] on button "Search" at bounding box center [515, 131] width 46 height 15
